Goal: Check status: Check status

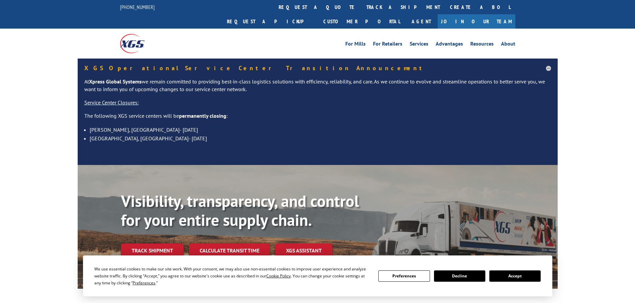
drag, startPoint x: 0, startPoint y: 0, endPoint x: 295, endPoint y: 5, distance: 295.2
click at [361, 5] on link "track a shipment" at bounding box center [403, 7] width 84 height 14
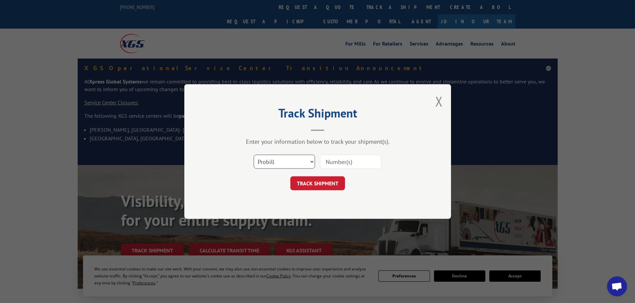
click at [278, 161] on select "Select category... Probill BOL PO" at bounding box center [284, 162] width 61 height 14
select select "bol"
click at [254, 155] on select "Select category... Probill BOL PO" at bounding box center [284, 162] width 61 height 14
click at [327, 166] on input at bounding box center [350, 162] width 61 height 14
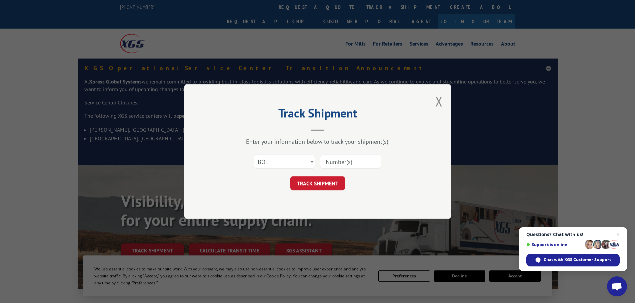
paste input "2401830"
type input "2401830"
click at [322, 185] on button "TRACK SHIPMENT" at bounding box center [317, 184] width 55 height 14
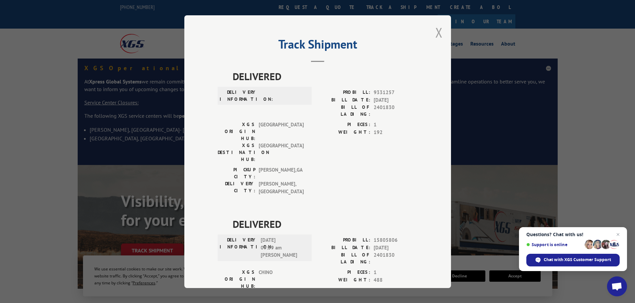
click at [435, 31] on button "Close modal" at bounding box center [438, 33] width 7 height 18
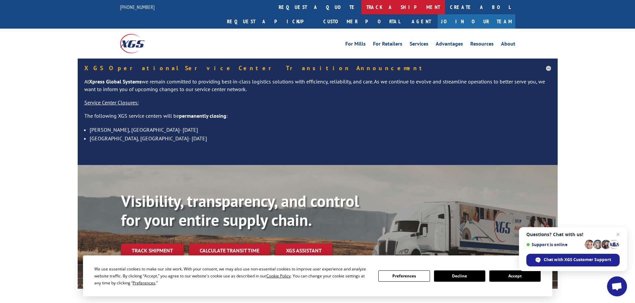
click at [361, 5] on link "track a shipment" at bounding box center [403, 7] width 84 height 14
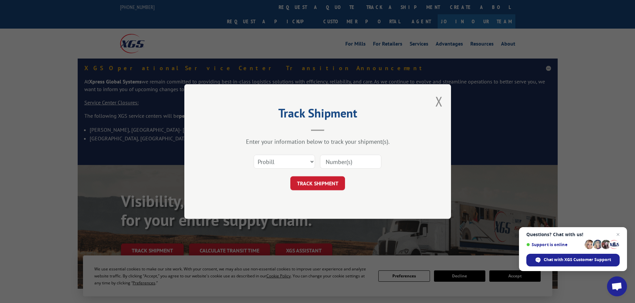
click at [351, 163] on input at bounding box center [350, 162] width 61 height 14
paste input "17227537"
type input "17227537"
click at [328, 182] on button "TRACK SHIPMENT" at bounding box center [317, 184] width 55 height 14
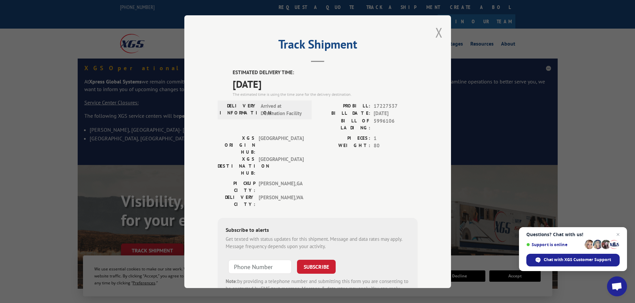
click at [438, 32] on button "Close modal" at bounding box center [438, 33] width 7 height 18
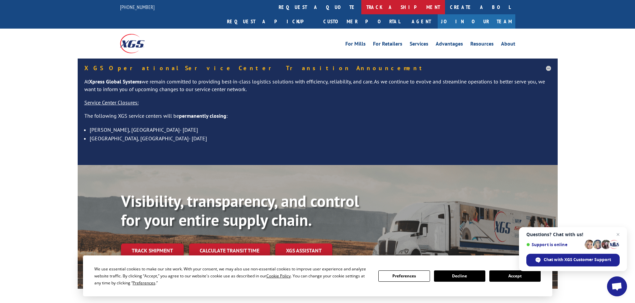
click at [361, 8] on link "track a shipment" at bounding box center [403, 7] width 84 height 14
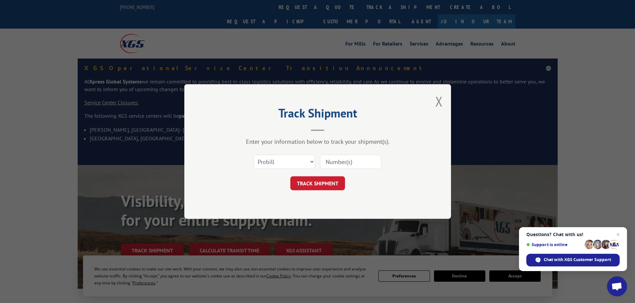
click at [341, 162] on input at bounding box center [350, 162] width 61 height 14
paste input "16754855"
type input "16754855"
click at [324, 187] on button "TRACK SHIPMENT" at bounding box center [317, 184] width 55 height 14
